Goal: Task Accomplishment & Management: Manage account settings

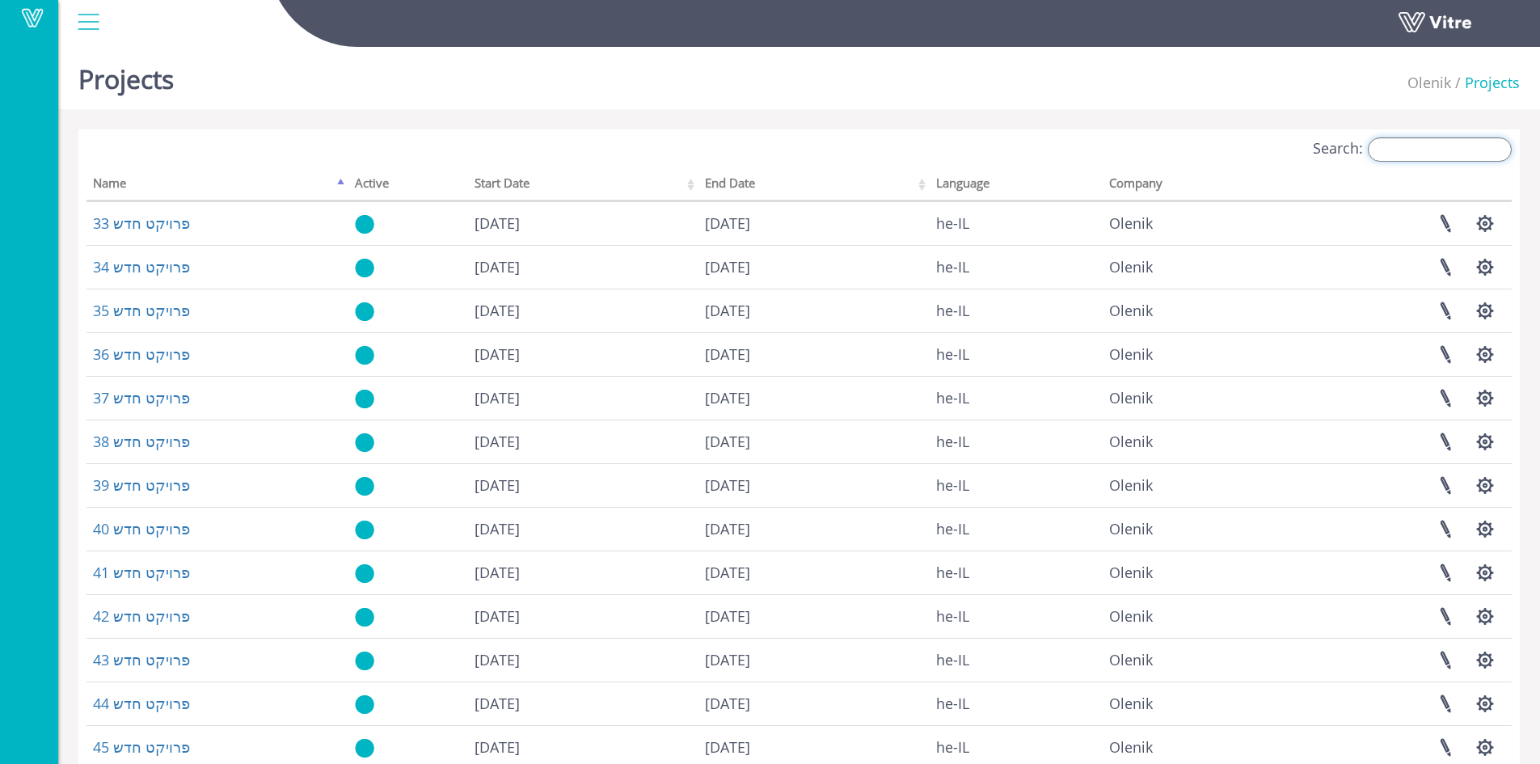
click at [1419, 146] on input "Search:" at bounding box center [1440, 149] width 144 height 24
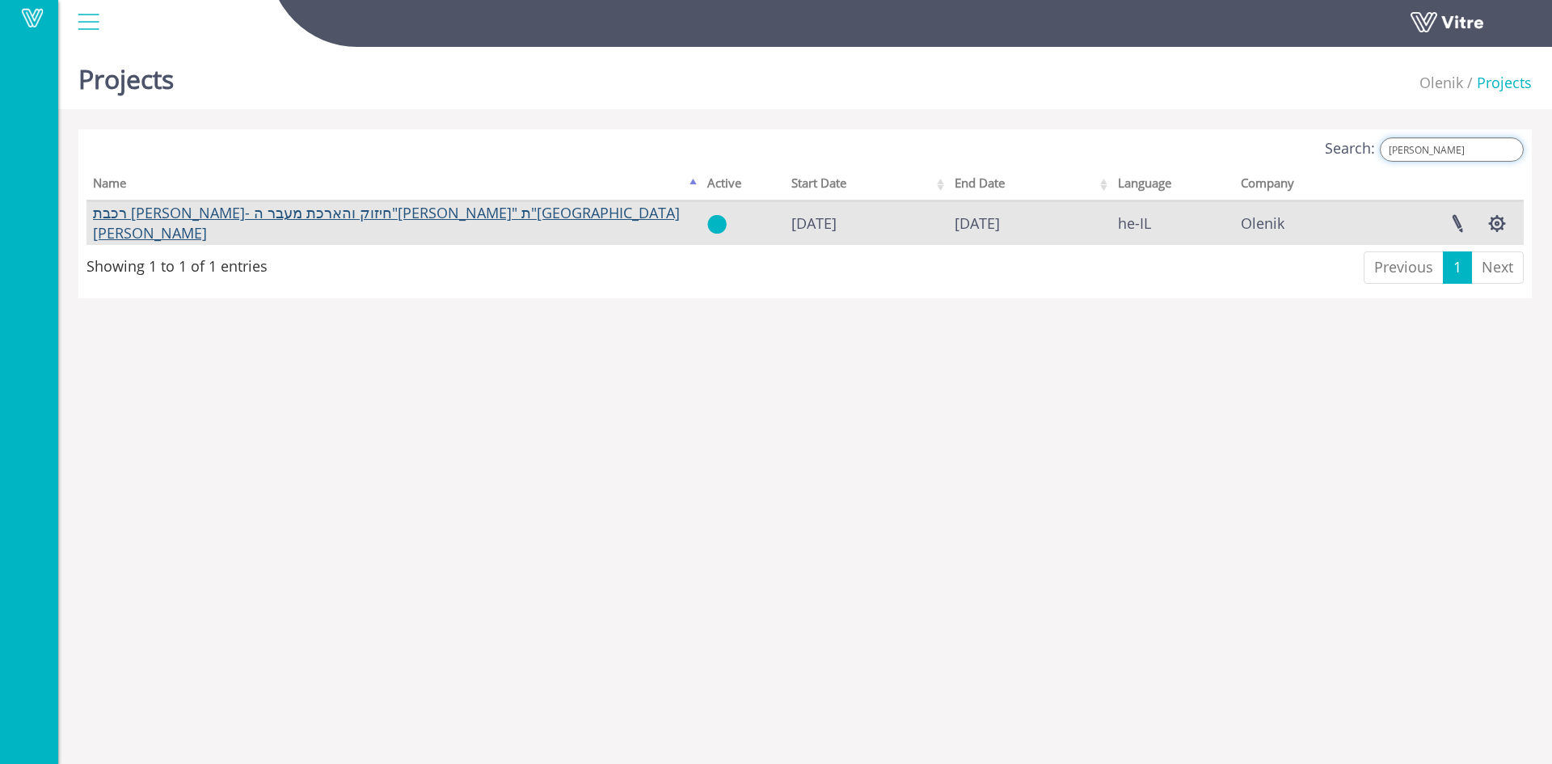
type input "בבו"
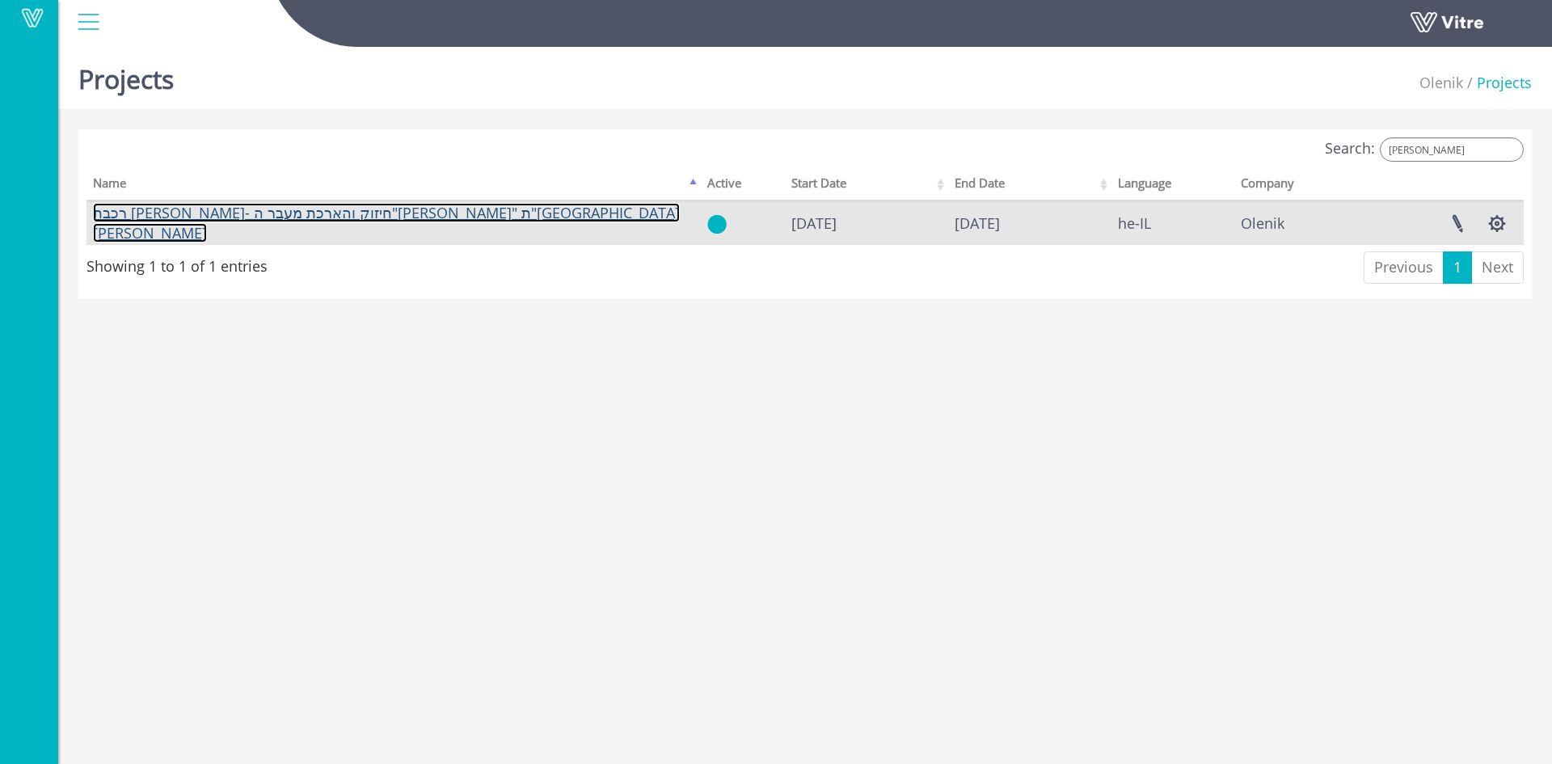
click at [211, 221] on link "רכבת [PERSON_NAME]- חיזוק והארכת מעבר ה"[PERSON_NAME]" ת"[GEOGRAPHIC_DATA][PERS…" at bounding box center [386, 223] width 587 height 40
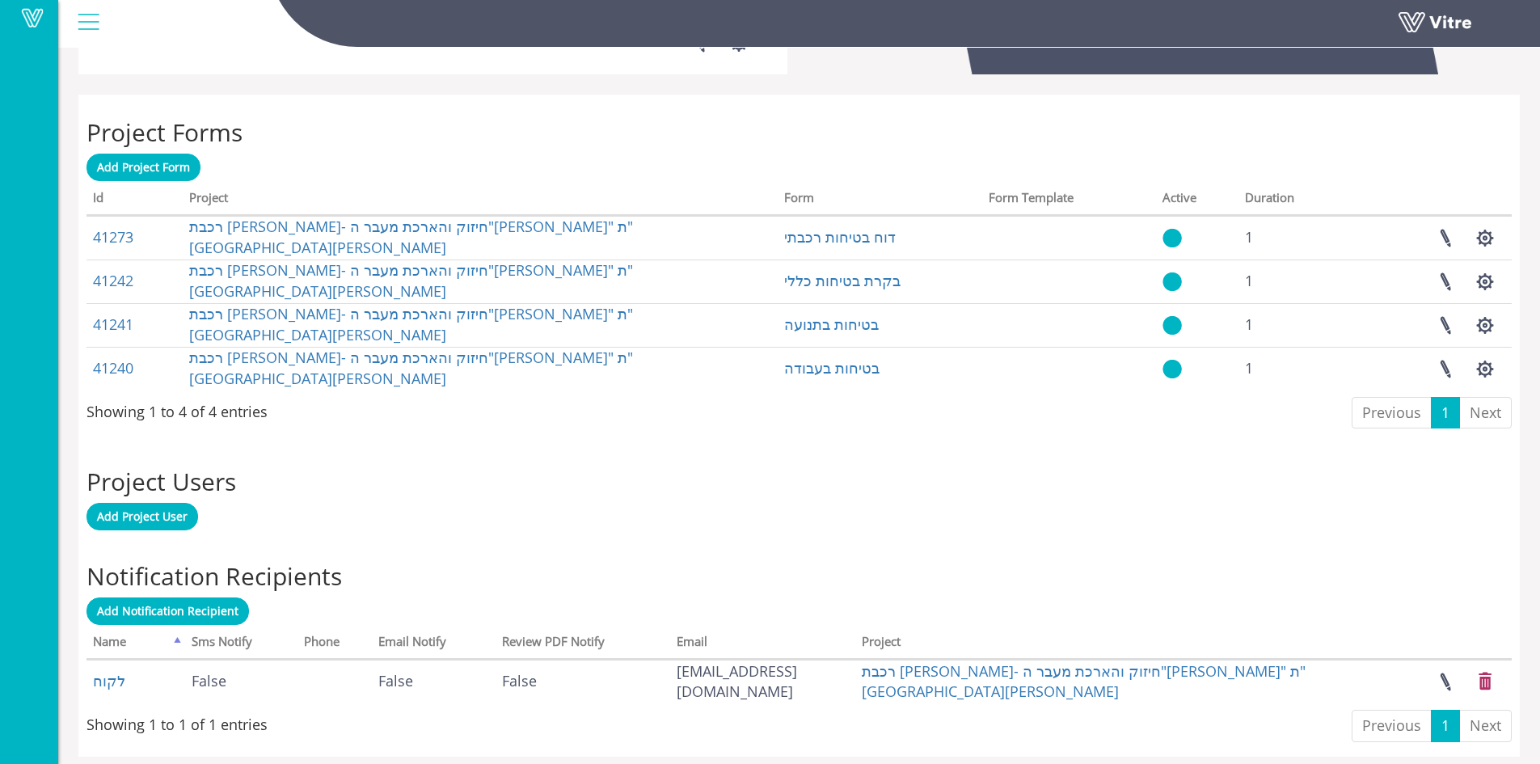
scroll to position [593, 0]
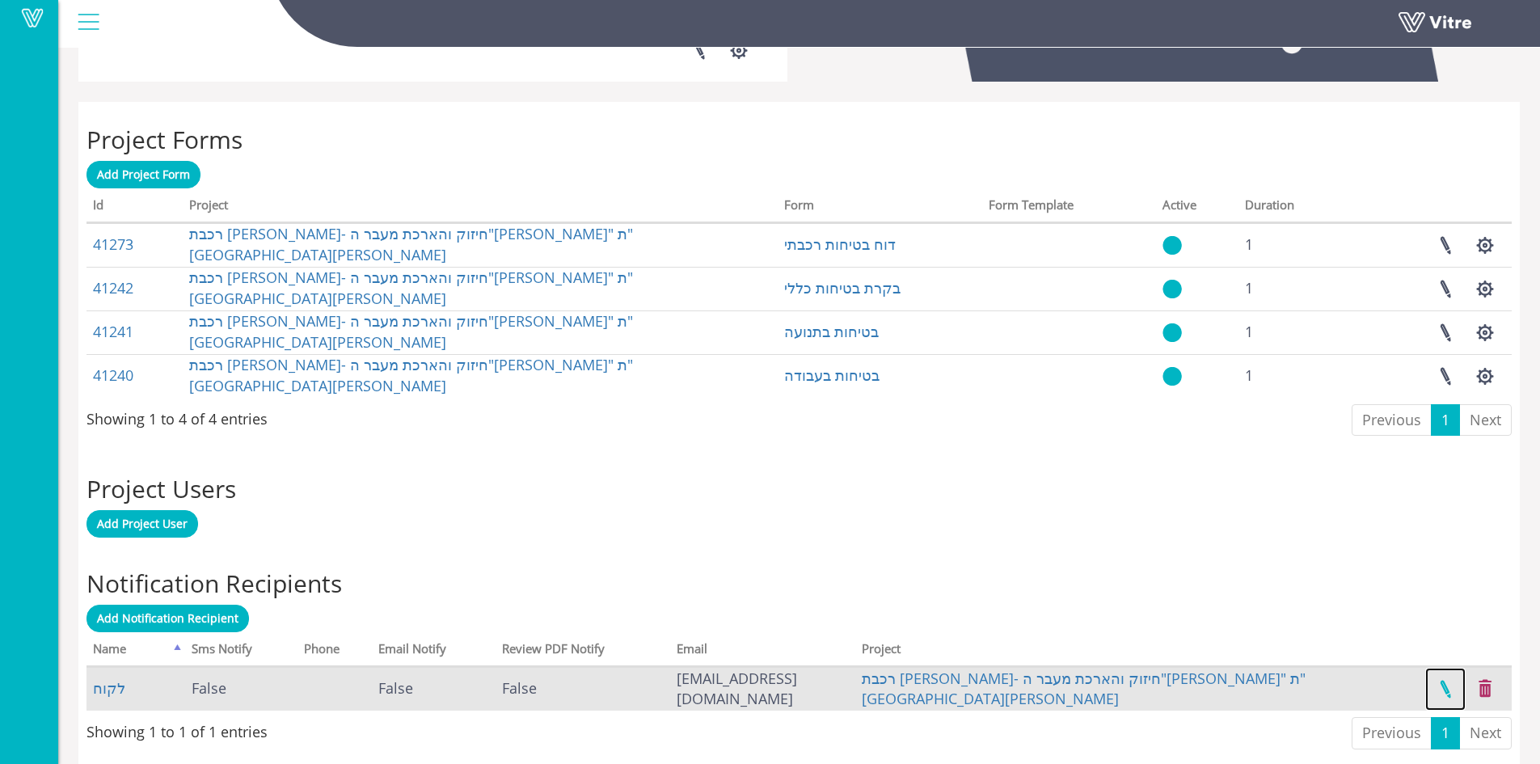
click at [1450, 687] on link at bounding box center [1445, 689] width 40 height 43
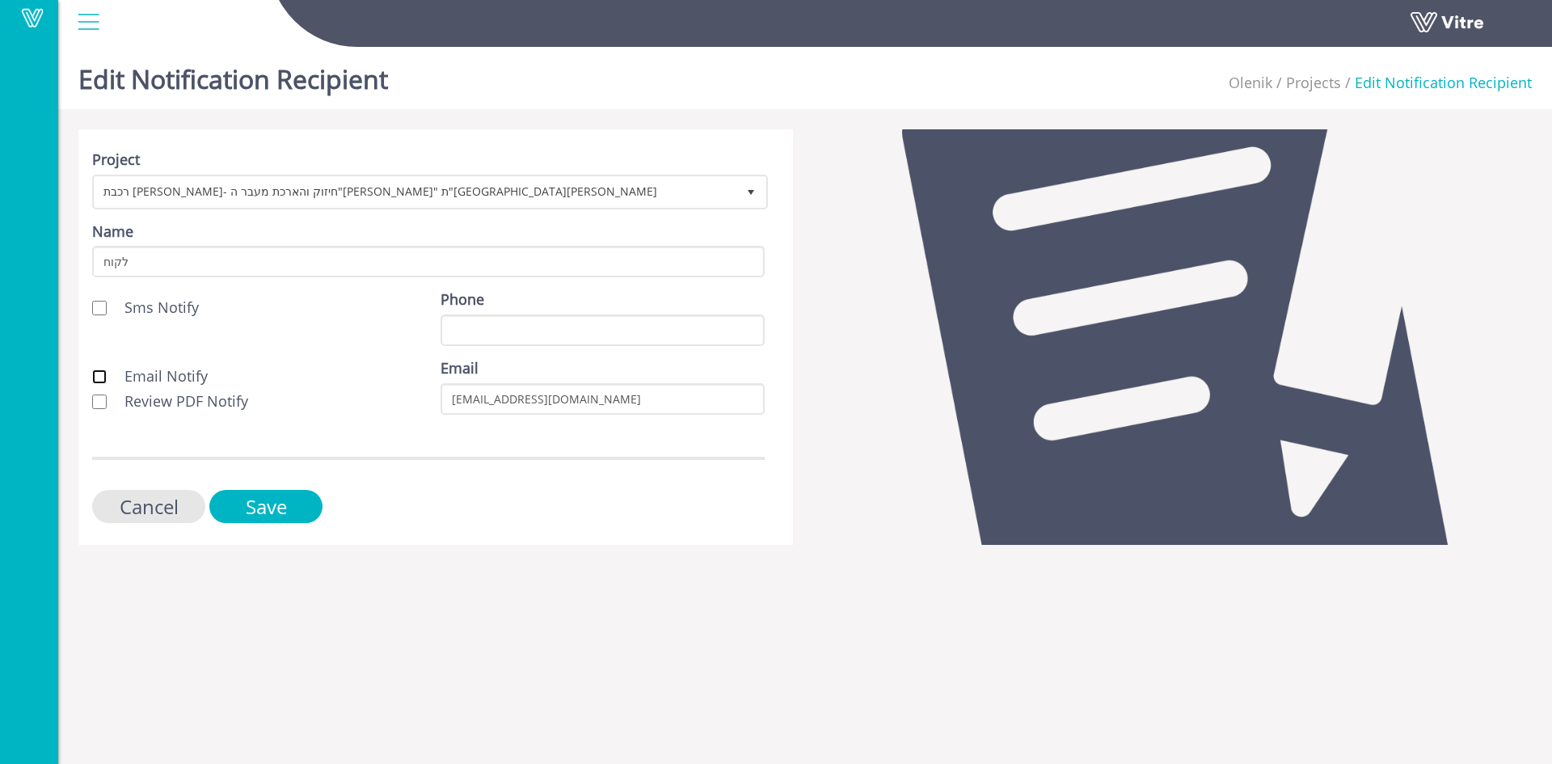
click at [103, 375] on input "Email Notify" at bounding box center [99, 376] width 15 height 15
checkbox input "true"
click at [99, 396] on input "Review PDF Notify" at bounding box center [99, 401] width 15 height 15
checkbox input "true"
click at [234, 491] on input "Save" at bounding box center [265, 506] width 113 height 33
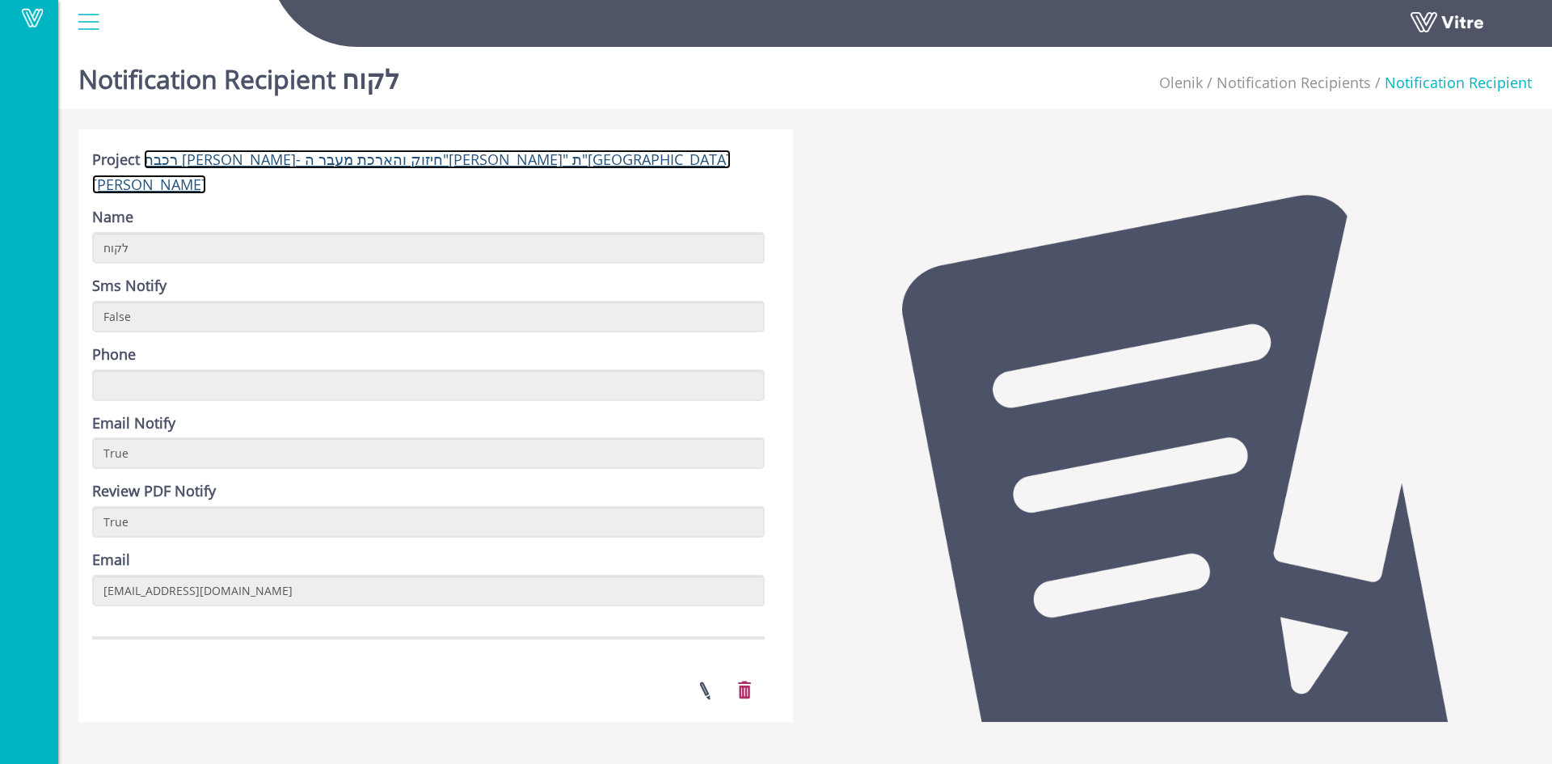
click at [271, 165] on link "רכבת [PERSON_NAME]- חיזוק והארכת מעבר ה"[PERSON_NAME]" ת"[GEOGRAPHIC_DATA][PERS…" at bounding box center [411, 172] width 639 height 44
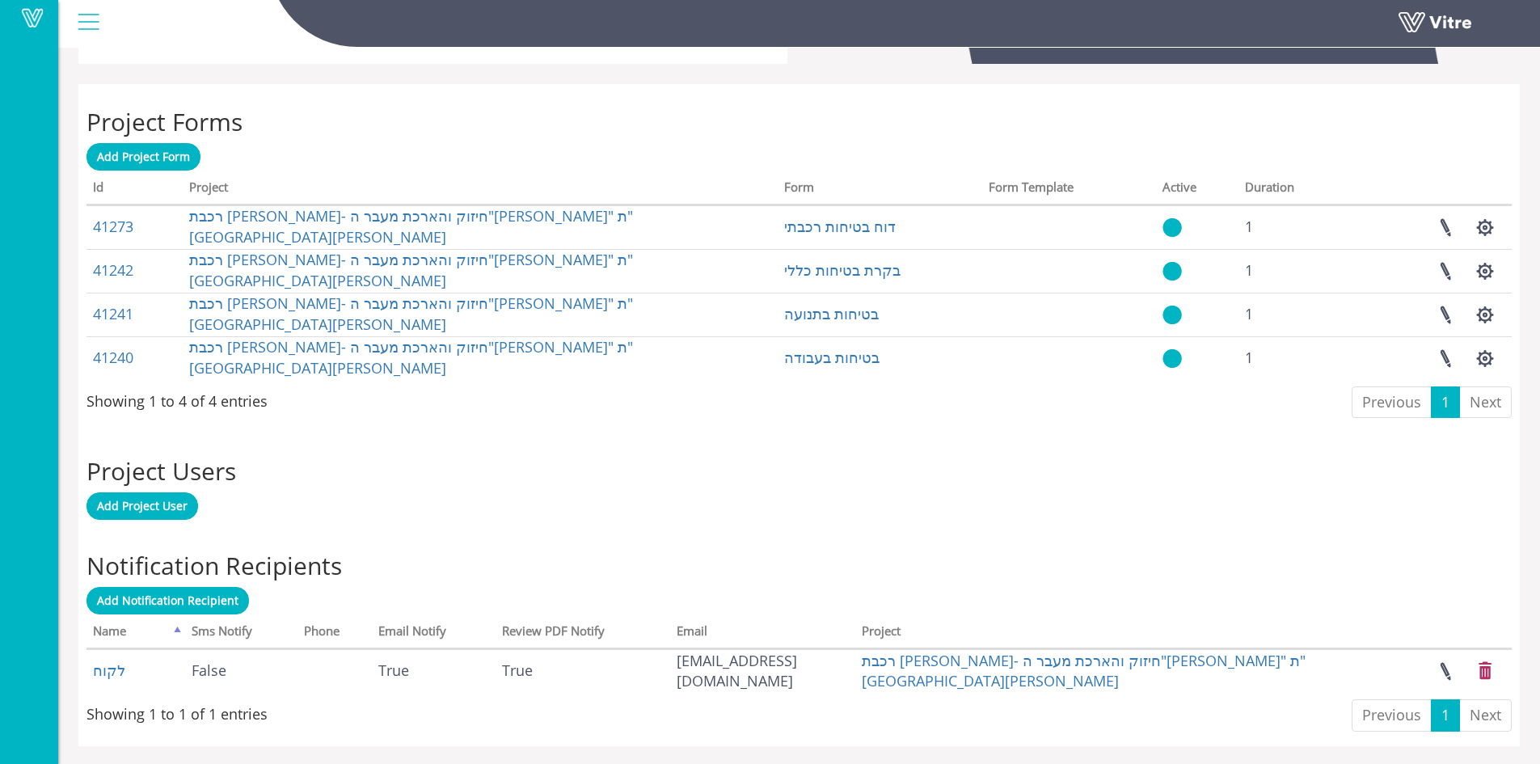
scroll to position [614, 0]
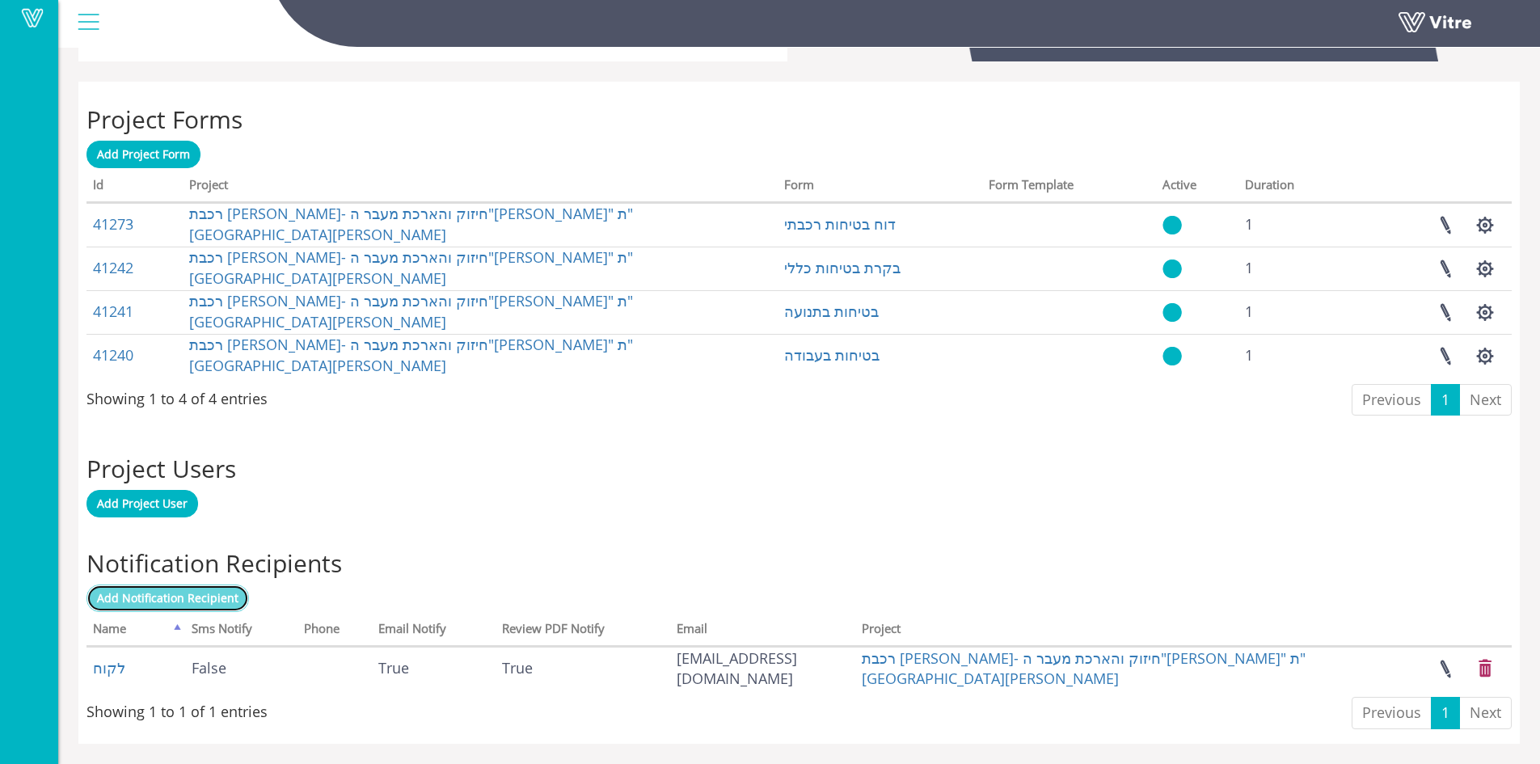
click at [192, 595] on span "Add Notification Recipient" at bounding box center [167, 597] width 141 height 15
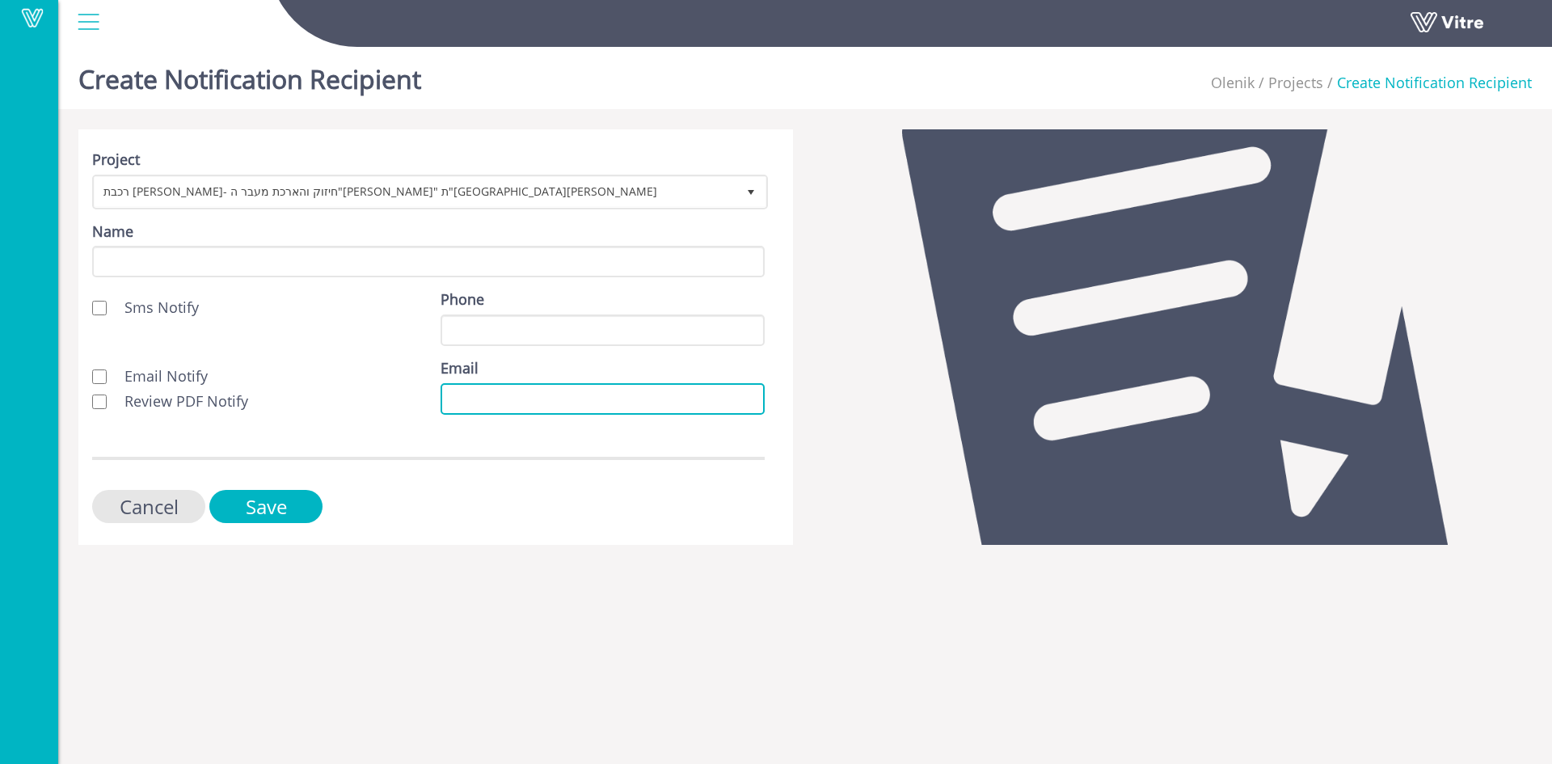
click at [449, 399] on input "Email" at bounding box center [603, 399] width 324 height 32
paste input "doron.k@olenik.co.il"
type input "doron.k@olenik.co.il"
click at [107, 401] on label "Review PDF Notify" at bounding box center [170, 401] width 156 height 21
click at [107, 401] on input "Review PDF Notify" at bounding box center [99, 401] width 15 height 15
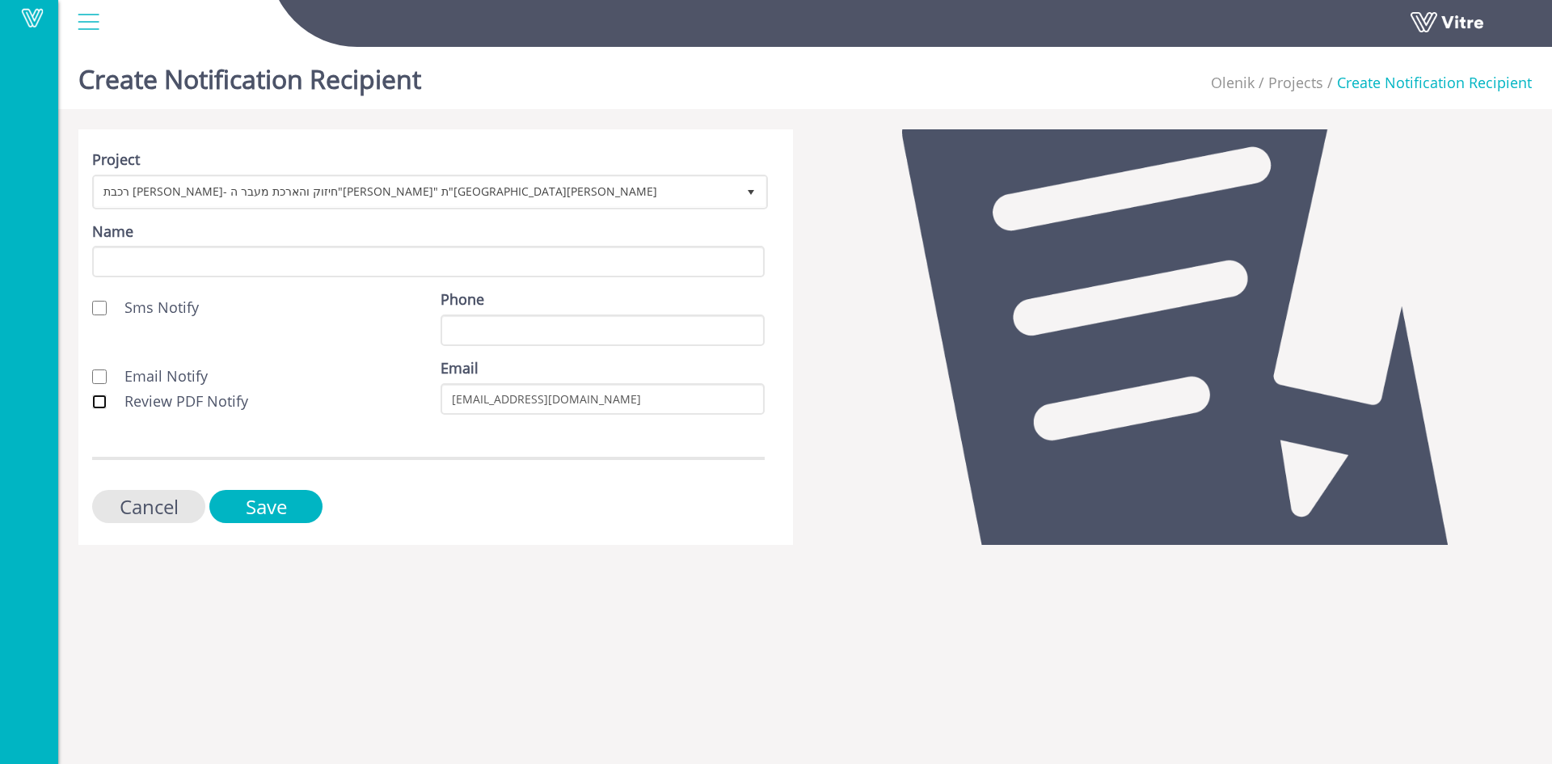
checkbox input "true"
click at [108, 372] on label "Email Notify" at bounding box center [150, 376] width 116 height 21
click at [107, 372] on input "Email Notify" at bounding box center [99, 376] width 15 height 15
checkbox input "true"
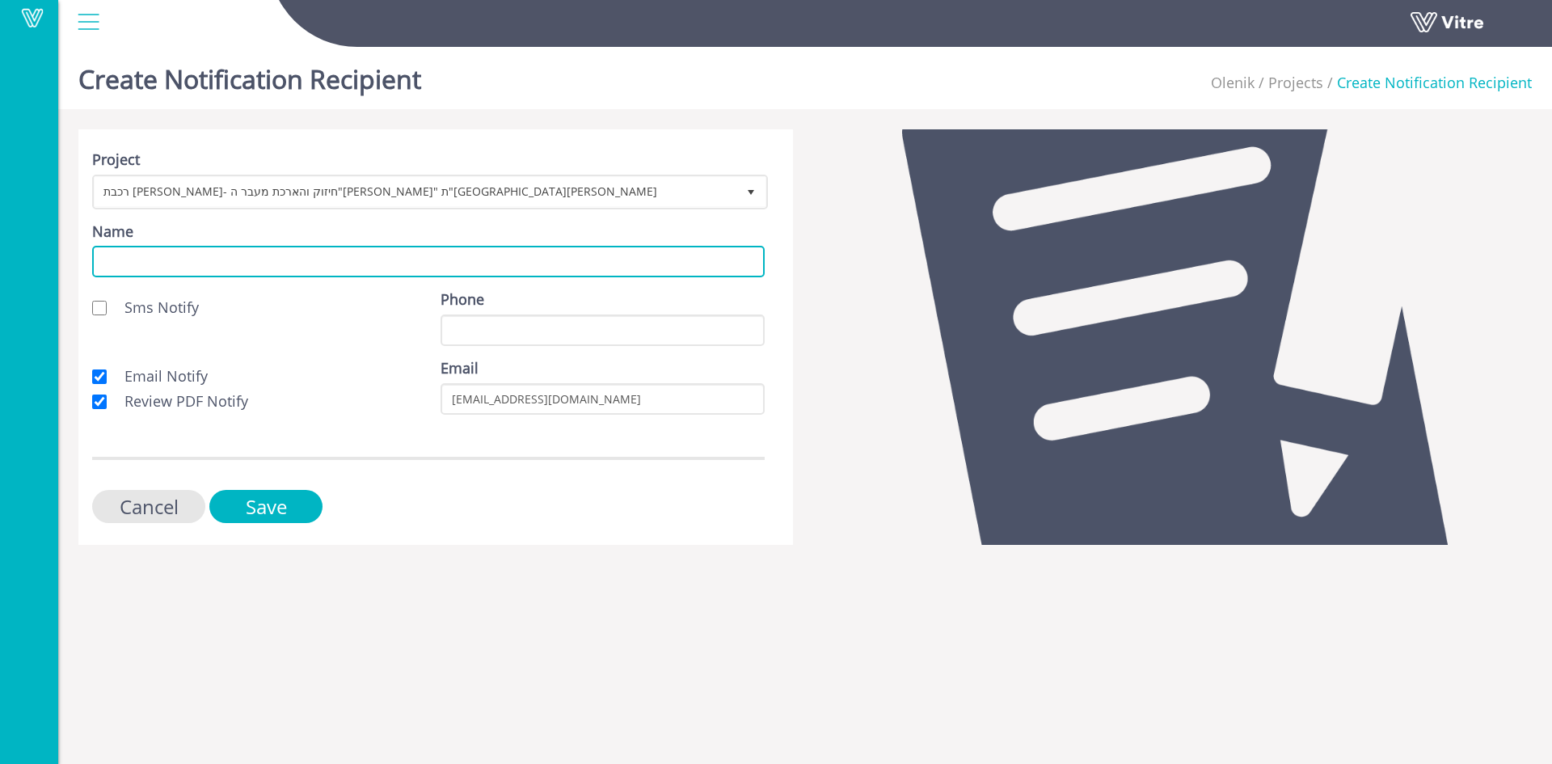
click at [198, 267] on input "Name" at bounding box center [428, 262] width 673 height 32
type input "לקוח"
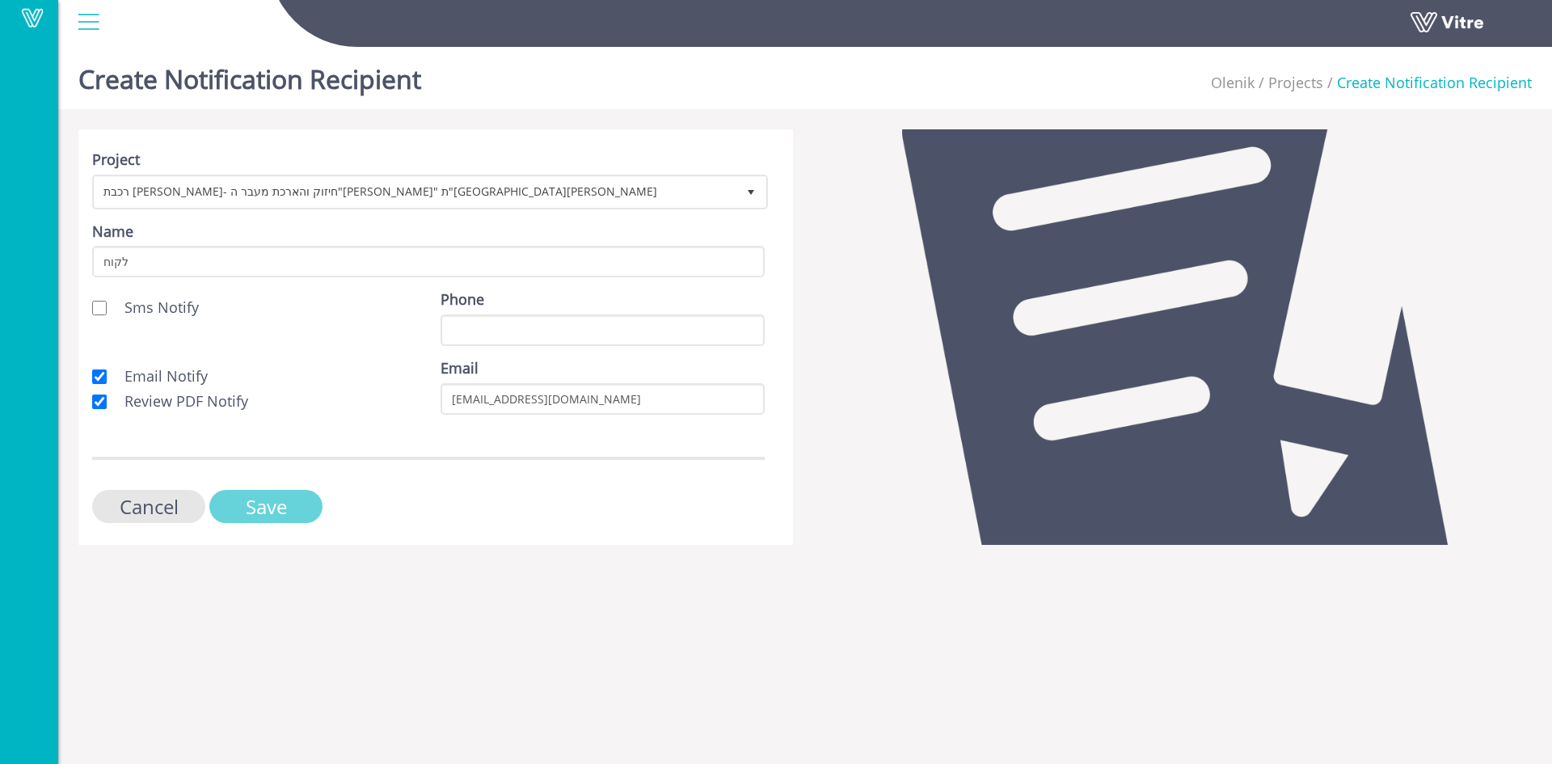
click at [274, 493] on input "Save" at bounding box center [265, 506] width 113 height 33
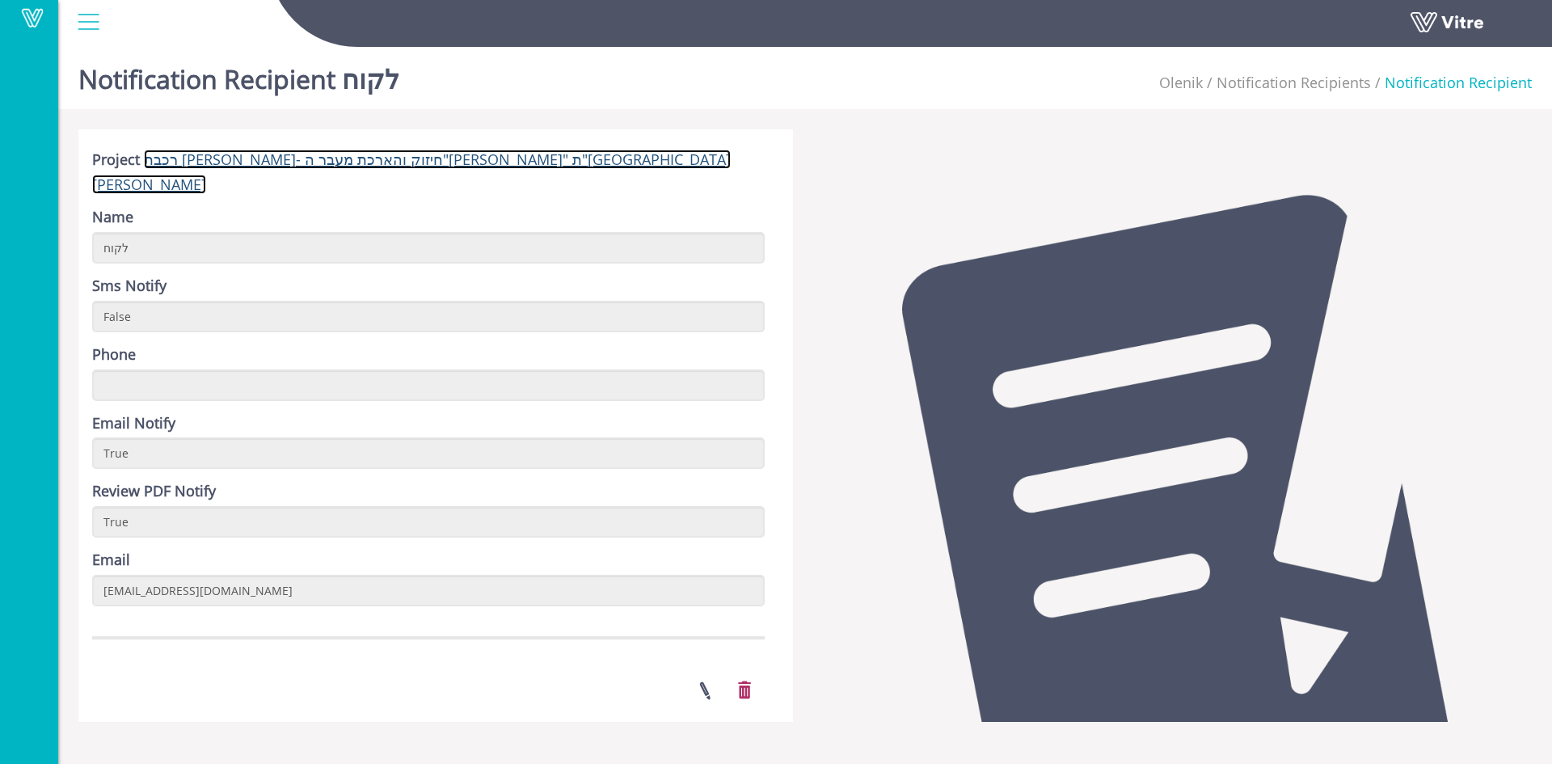
click at [323, 162] on link "רכבת [PERSON_NAME]- חיזוק והארכת מעבר ה"[PERSON_NAME]" ת"[GEOGRAPHIC_DATA][PERS…" at bounding box center [411, 172] width 639 height 44
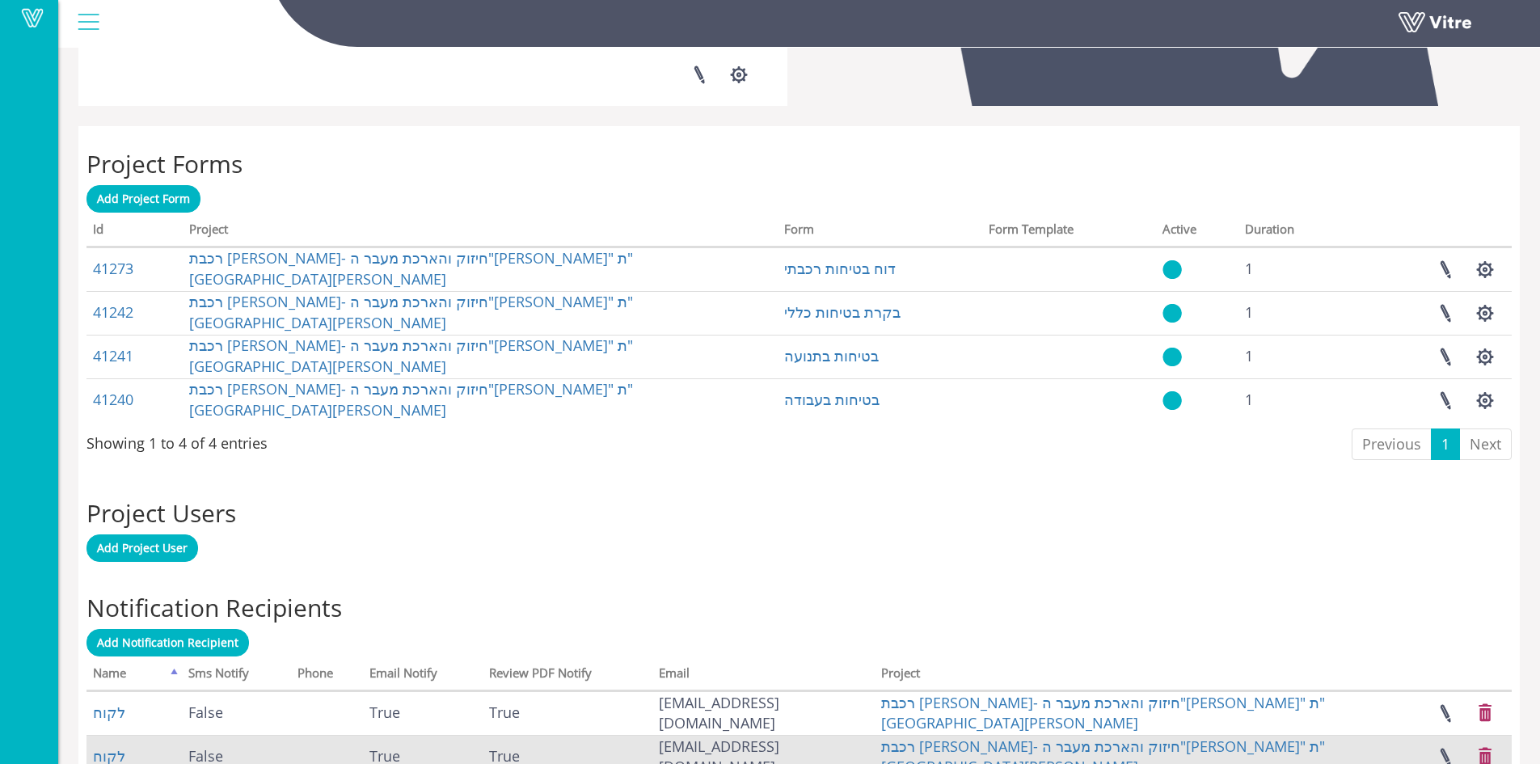
scroll to position [657, 0]
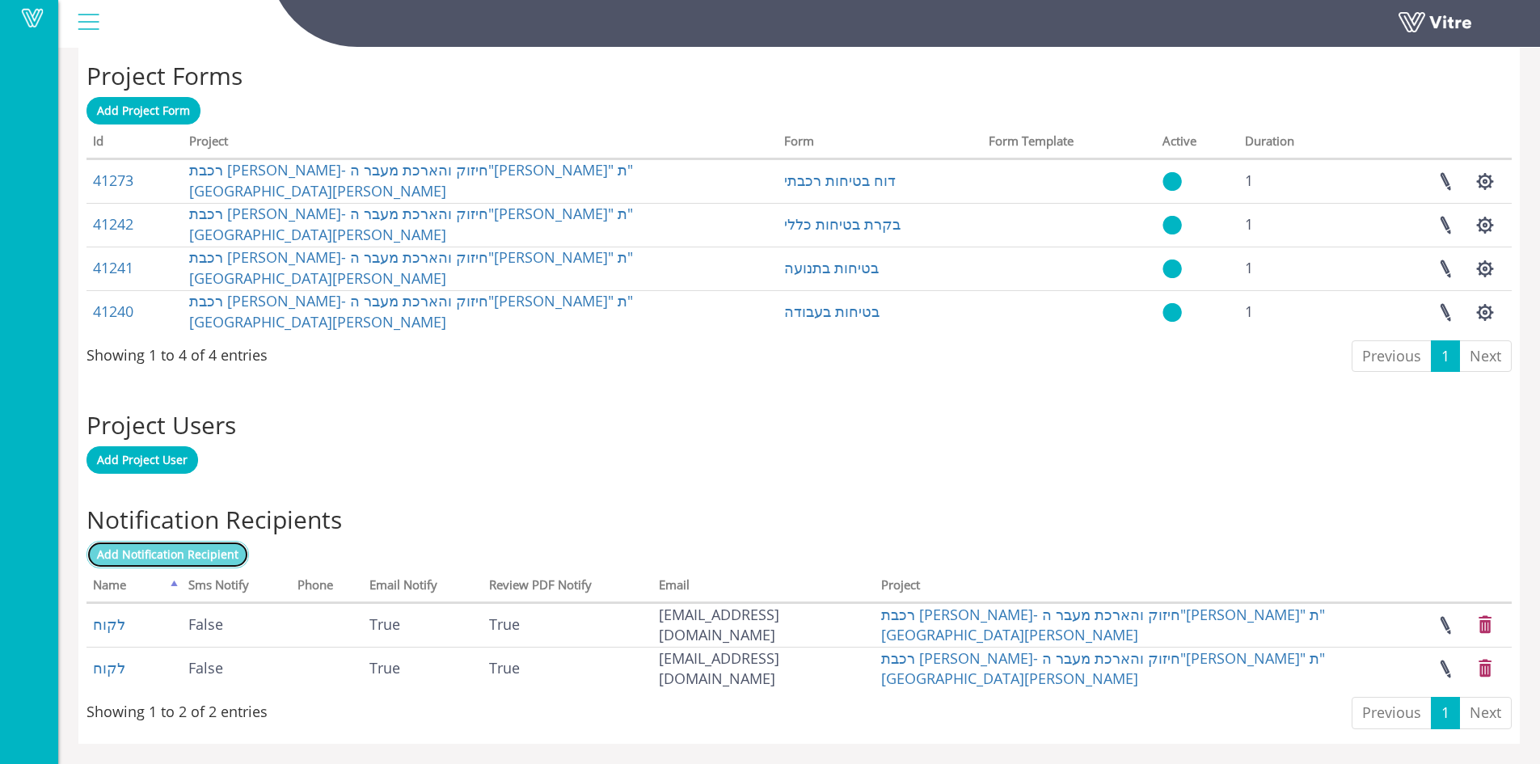
click at [157, 560] on span "Add Notification Recipient" at bounding box center [167, 553] width 141 height 15
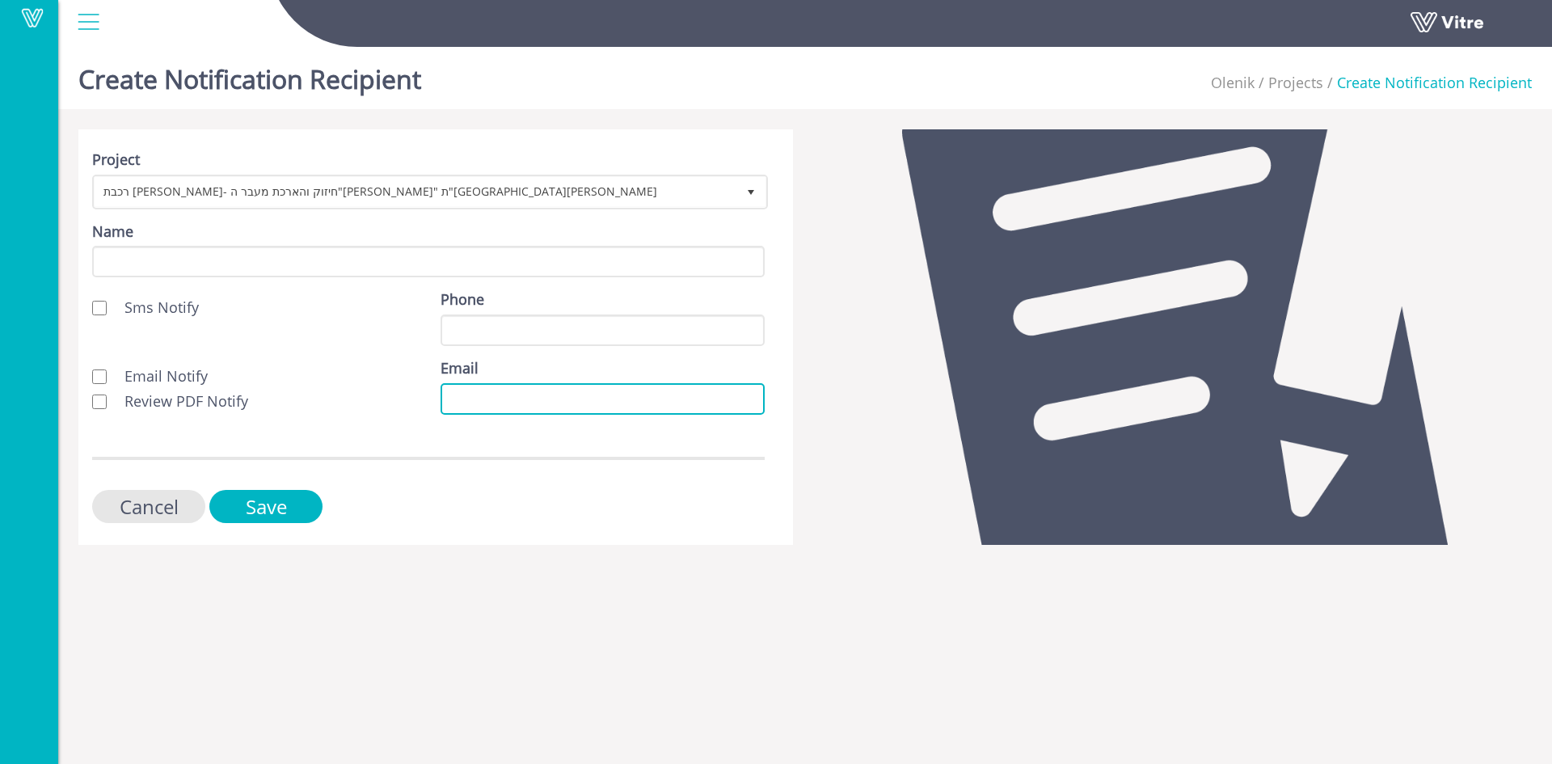
click at [460, 400] on input "Email" at bounding box center [603, 399] width 324 height 32
paste input "[EMAIL_ADDRESS][DOMAIN_NAME]"
type input "[EMAIL_ADDRESS][DOMAIN_NAME]"
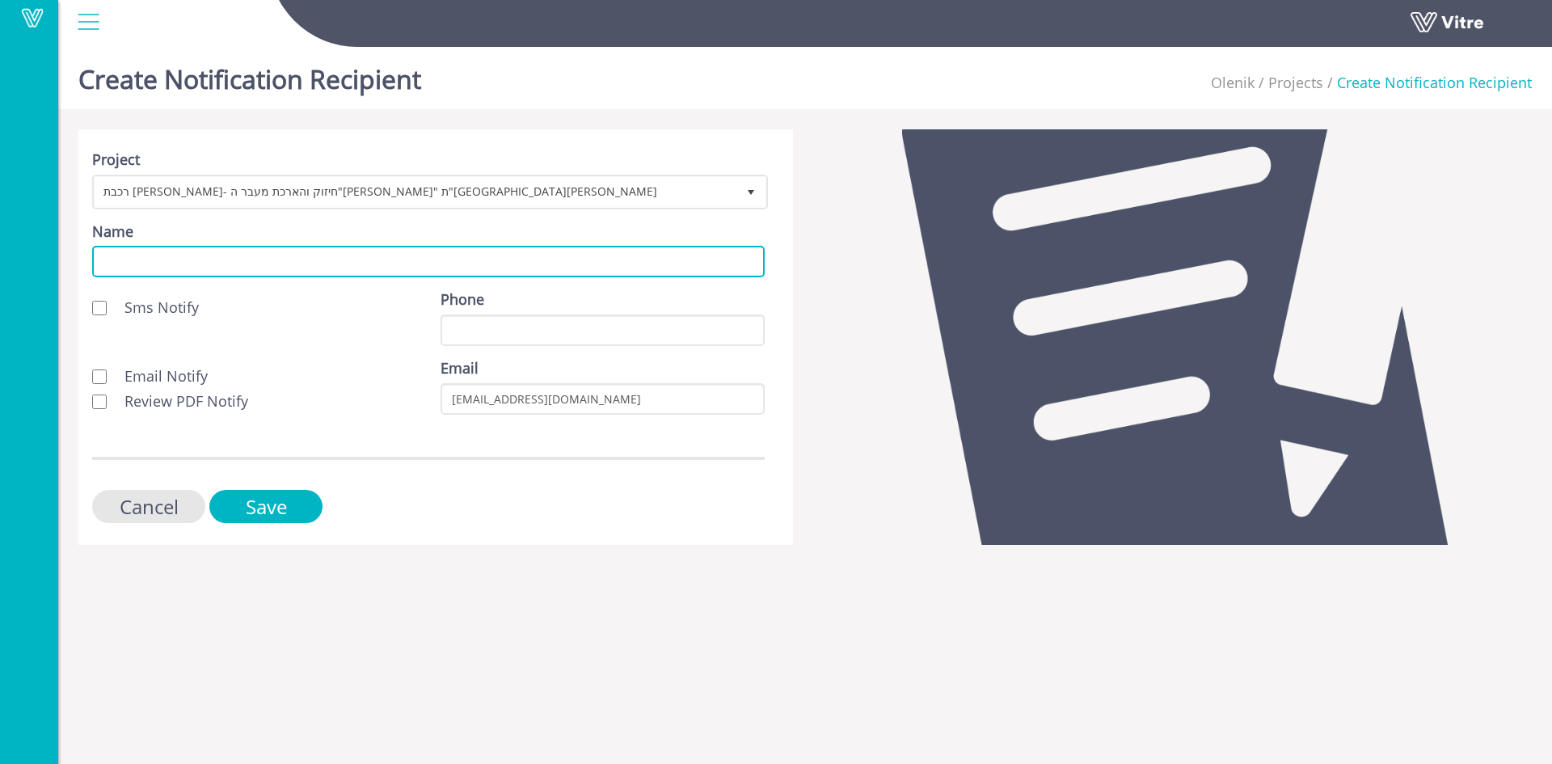
click at [280, 261] on input "Name" at bounding box center [428, 262] width 673 height 32
type input "לקוח"
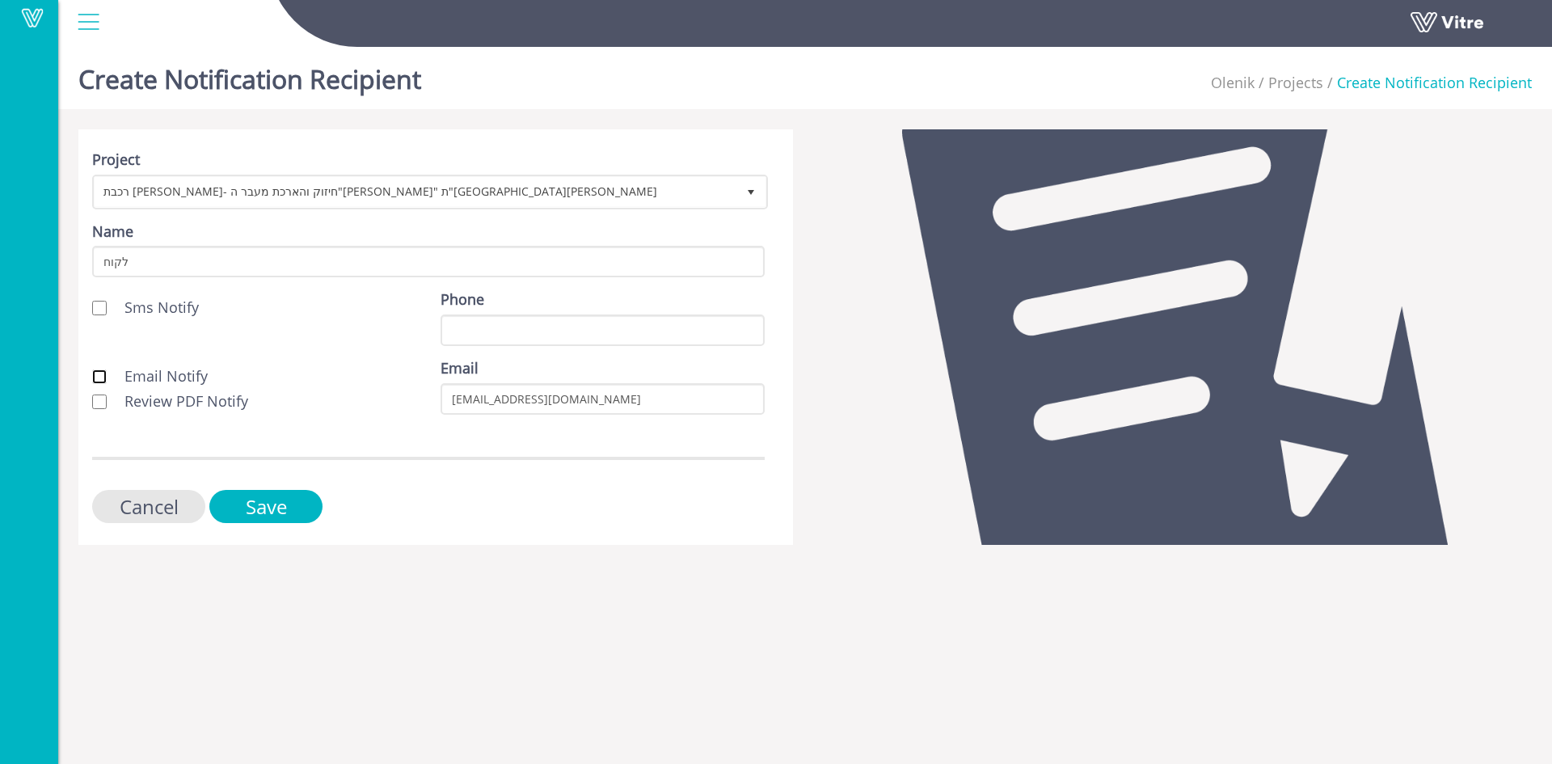
click at [101, 369] on input "Email Notify" at bounding box center [99, 376] width 15 height 15
checkbox input "true"
click at [102, 404] on input "Review PDF Notify" at bounding box center [99, 401] width 15 height 15
checkbox input "true"
click at [262, 507] on input "Save" at bounding box center [265, 506] width 113 height 33
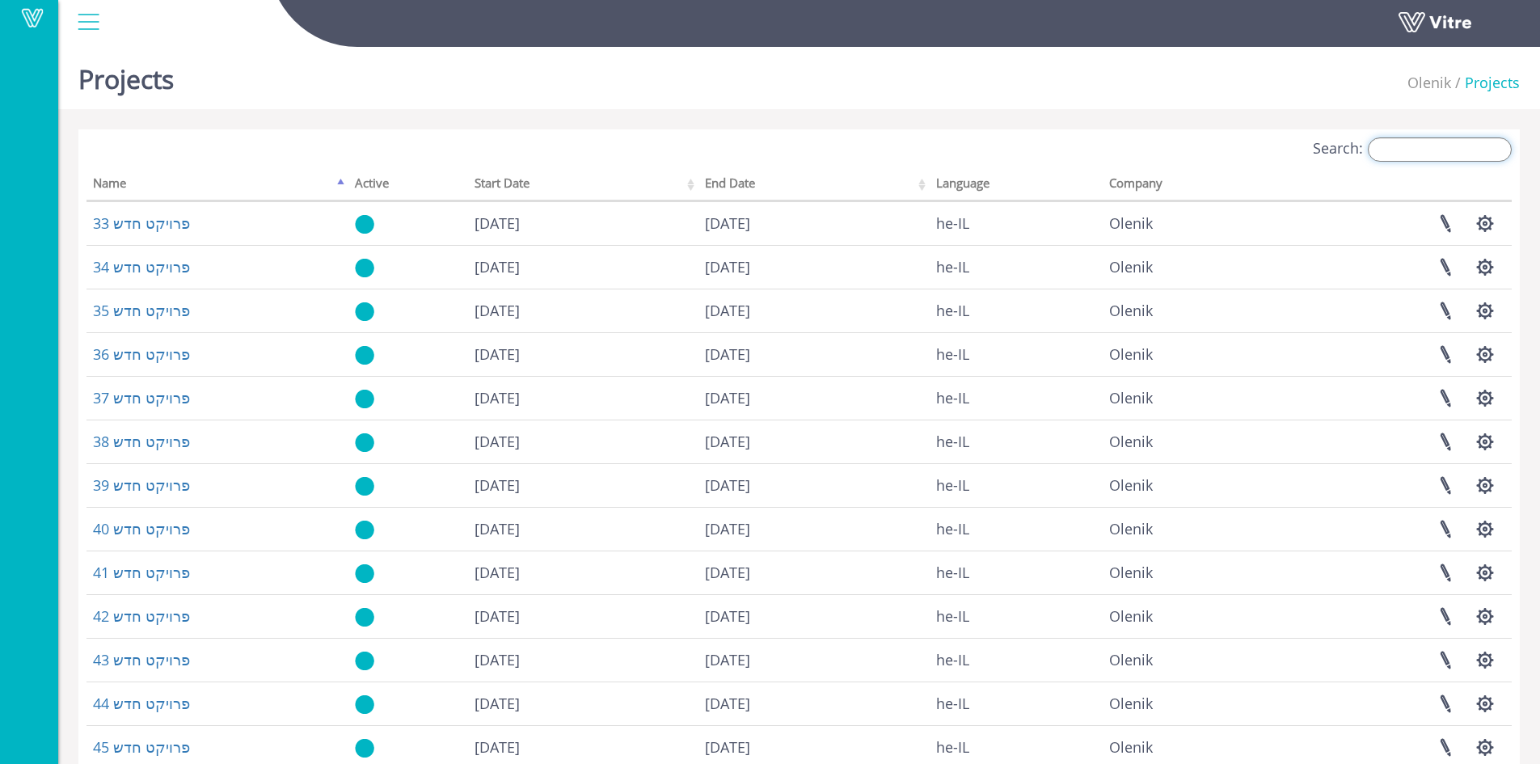
click at [1469, 143] on input "Search:" at bounding box center [1440, 149] width 144 height 24
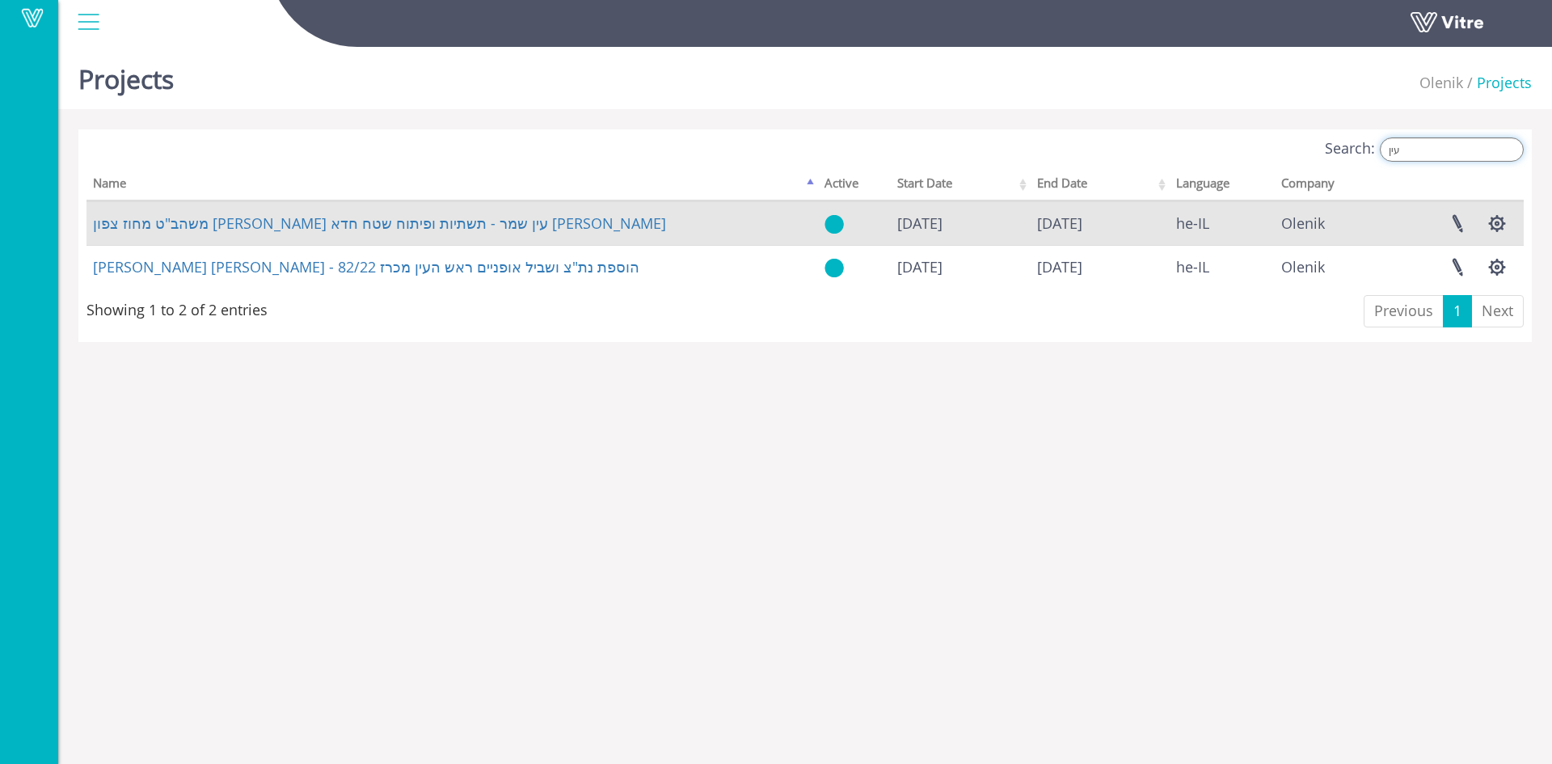
type input "עין"
click at [372, 235] on td "משהב"ט מחוז צפון [PERSON_NAME] עין שמר - תשתיות ופיתוח שטח חדא [PERSON_NAME]" at bounding box center [452, 223] width 732 height 44
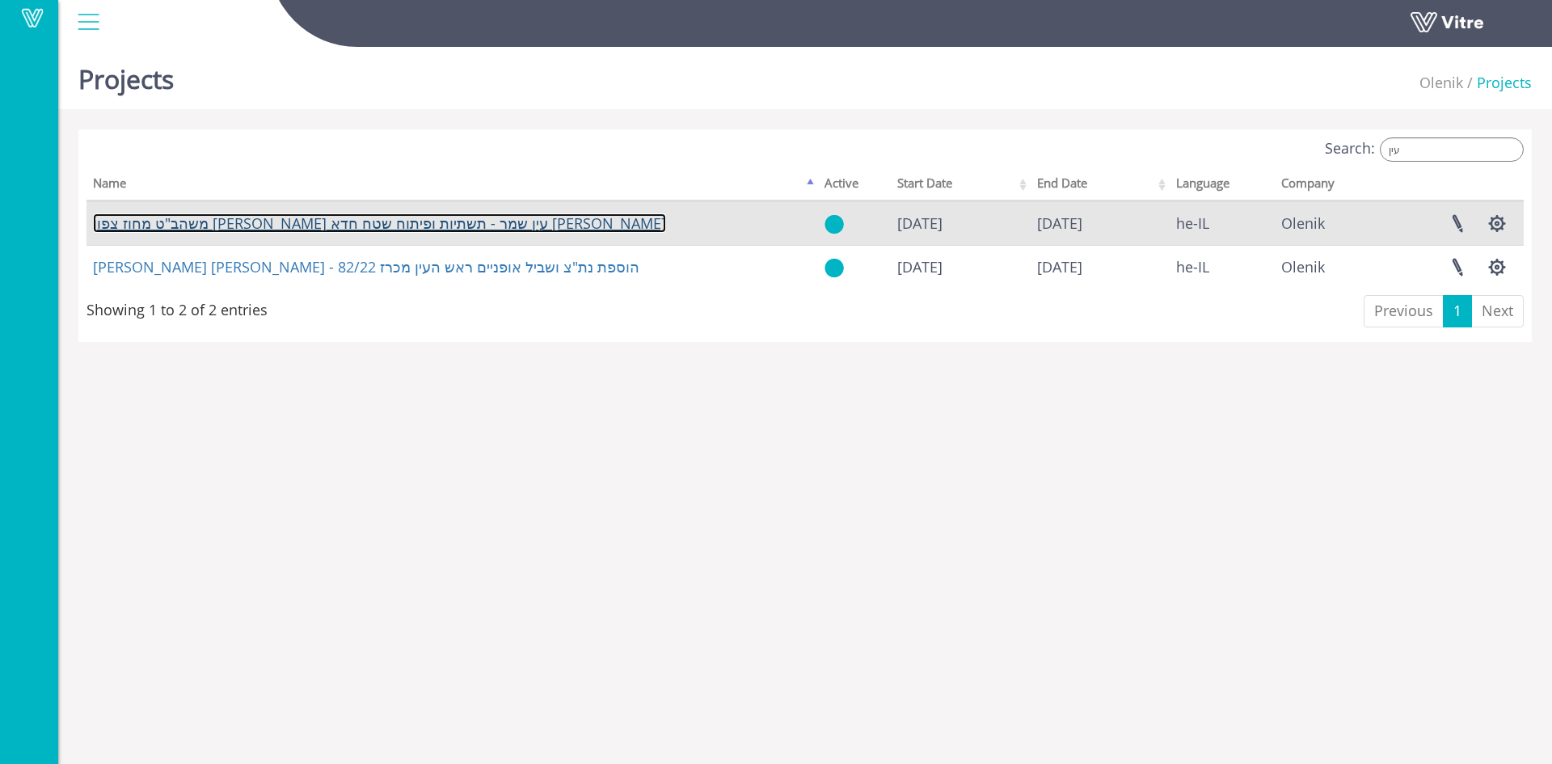
click at [373, 226] on link "משהב"ט מחוז צפון [PERSON_NAME] עין שמר - תשתיות ופיתוח שטח חדא [PERSON_NAME]" at bounding box center [379, 222] width 573 height 19
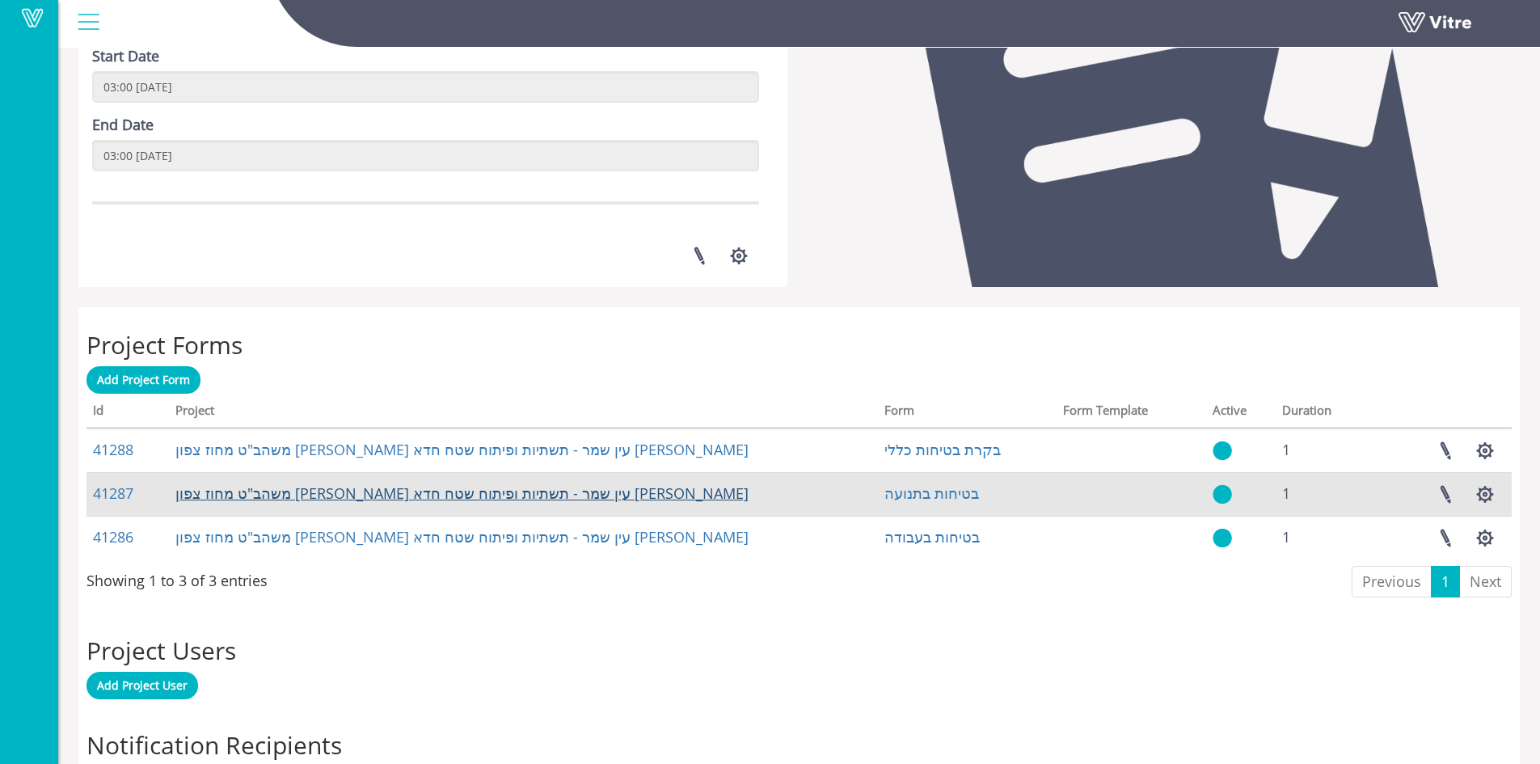
scroll to position [566, 0]
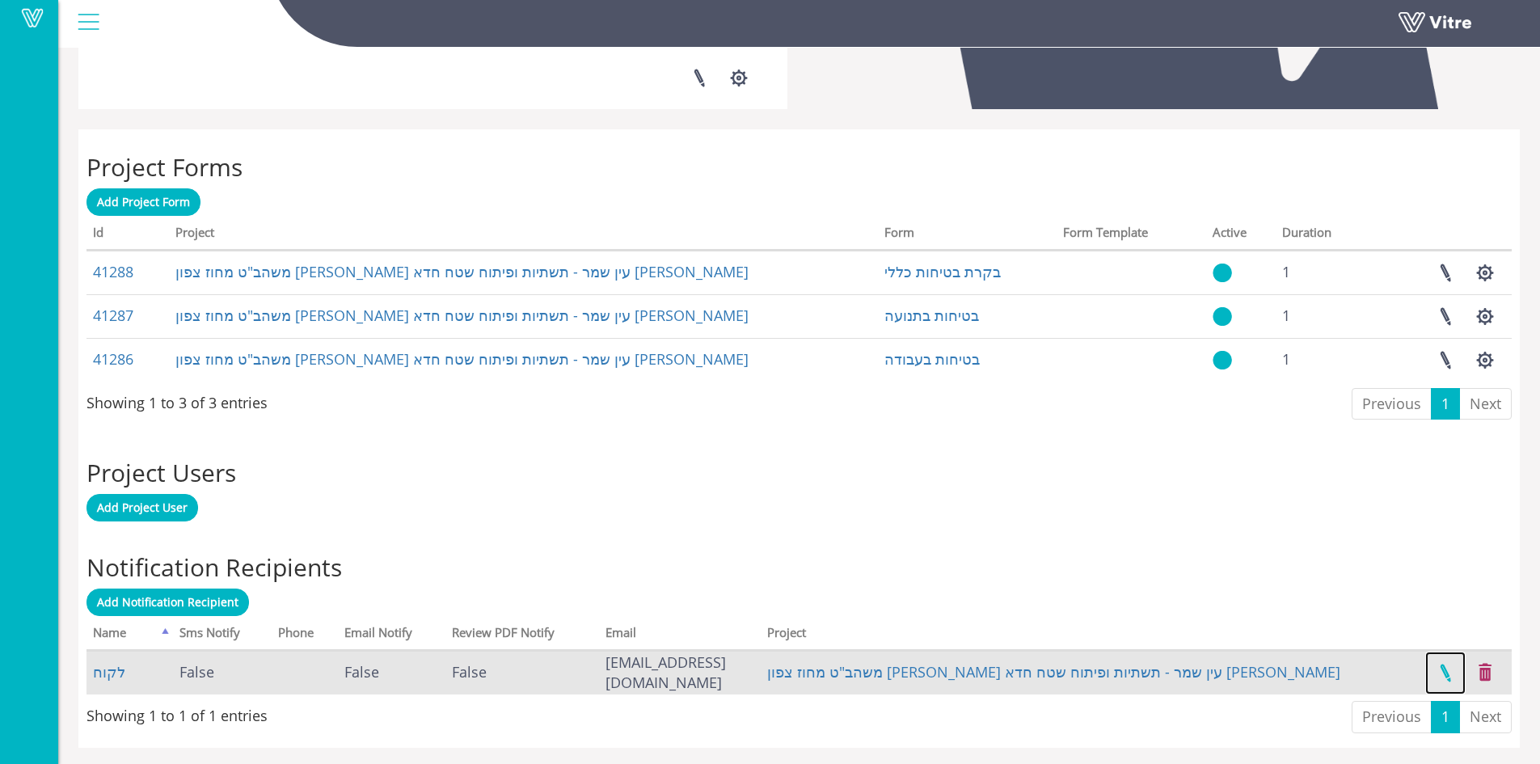
click at [1448, 671] on link at bounding box center [1445, 672] width 40 height 43
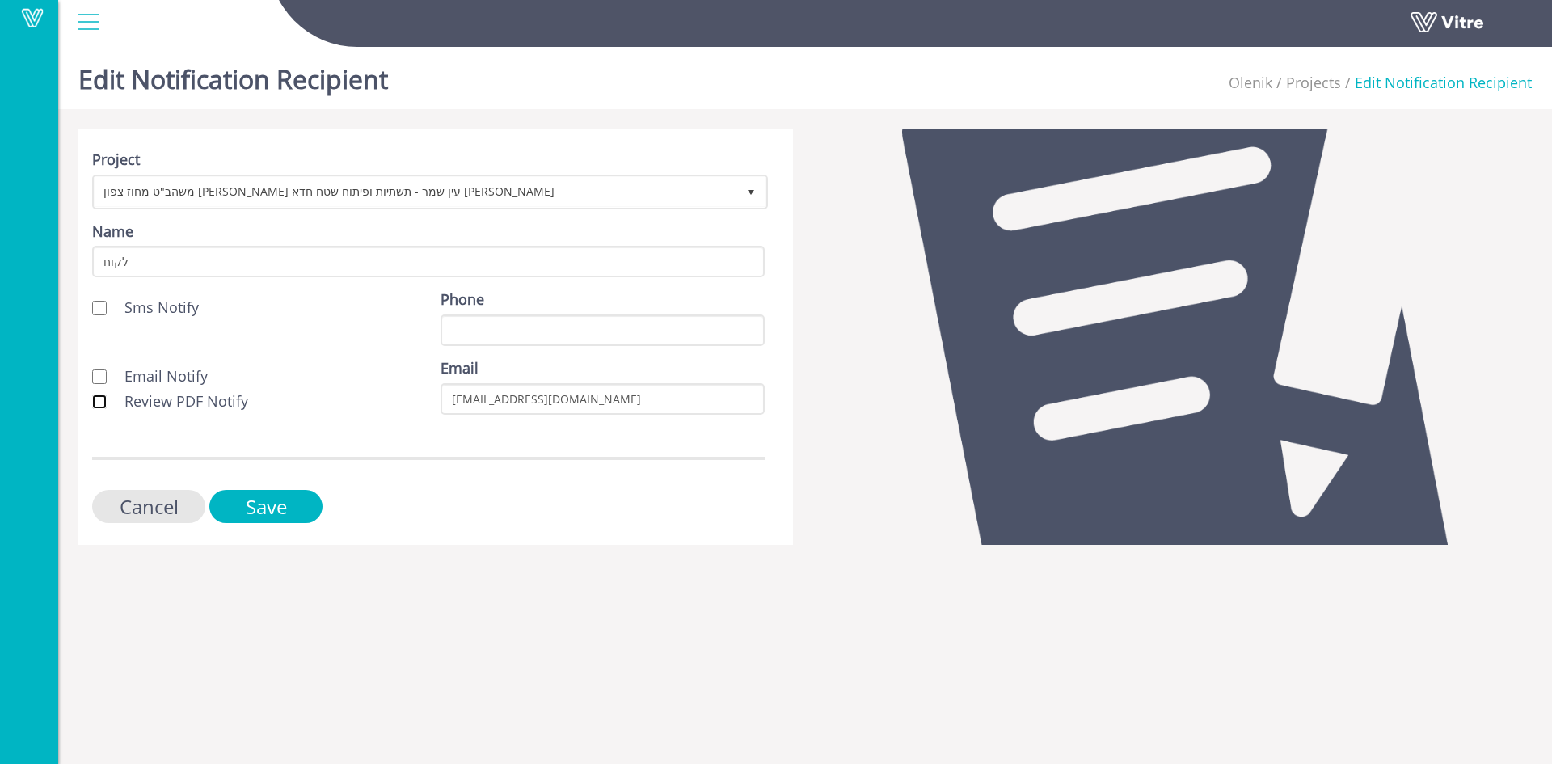
click at [95, 403] on input "Review PDF Notify" at bounding box center [99, 401] width 15 height 15
checkbox input "true"
click at [96, 372] on input "Email Notify" at bounding box center [99, 376] width 15 height 15
checkbox input "true"
click at [250, 498] on input "Save" at bounding box center [265, 506] width 113 height 33
